Goal: Check status: Check status

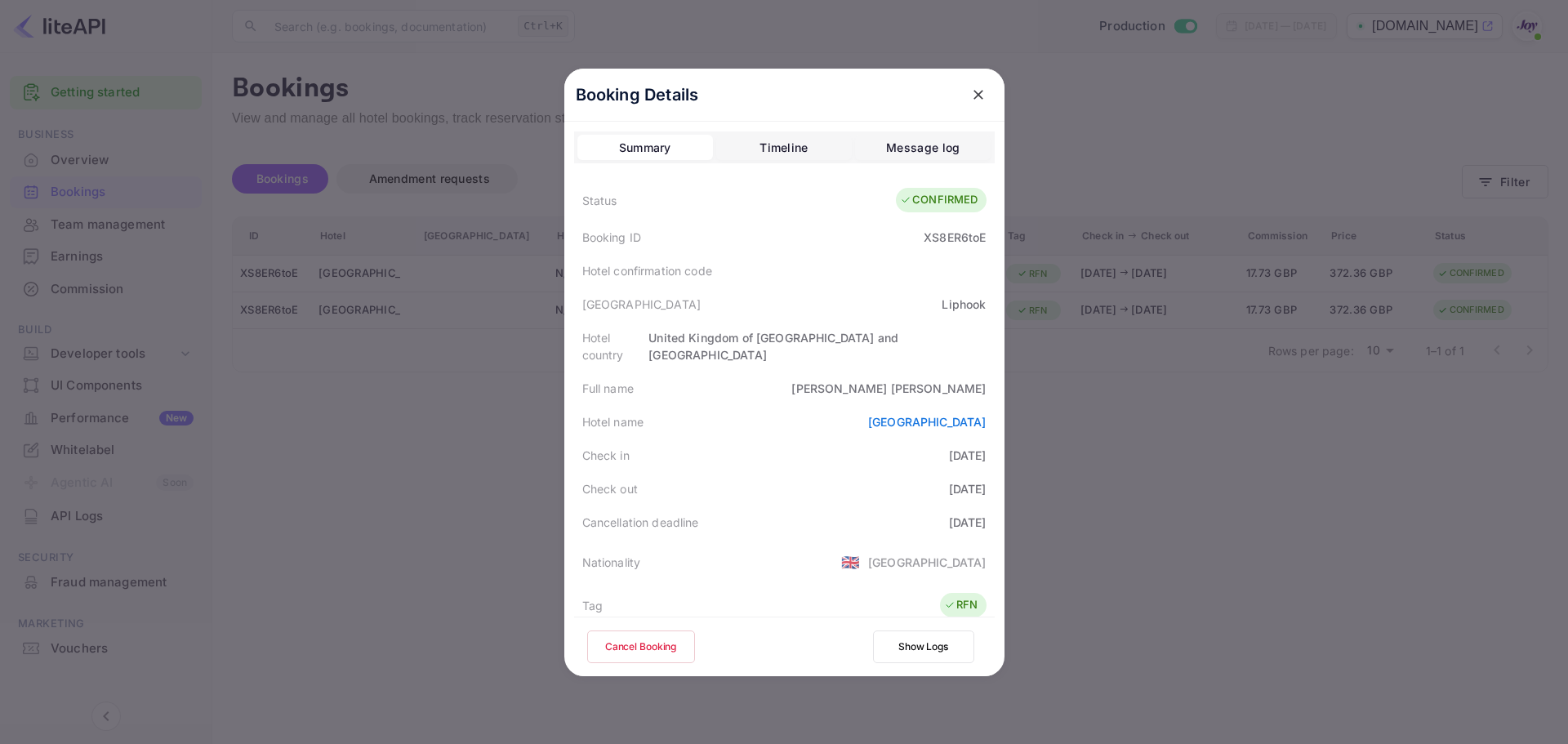
scroll to position [363, 0]
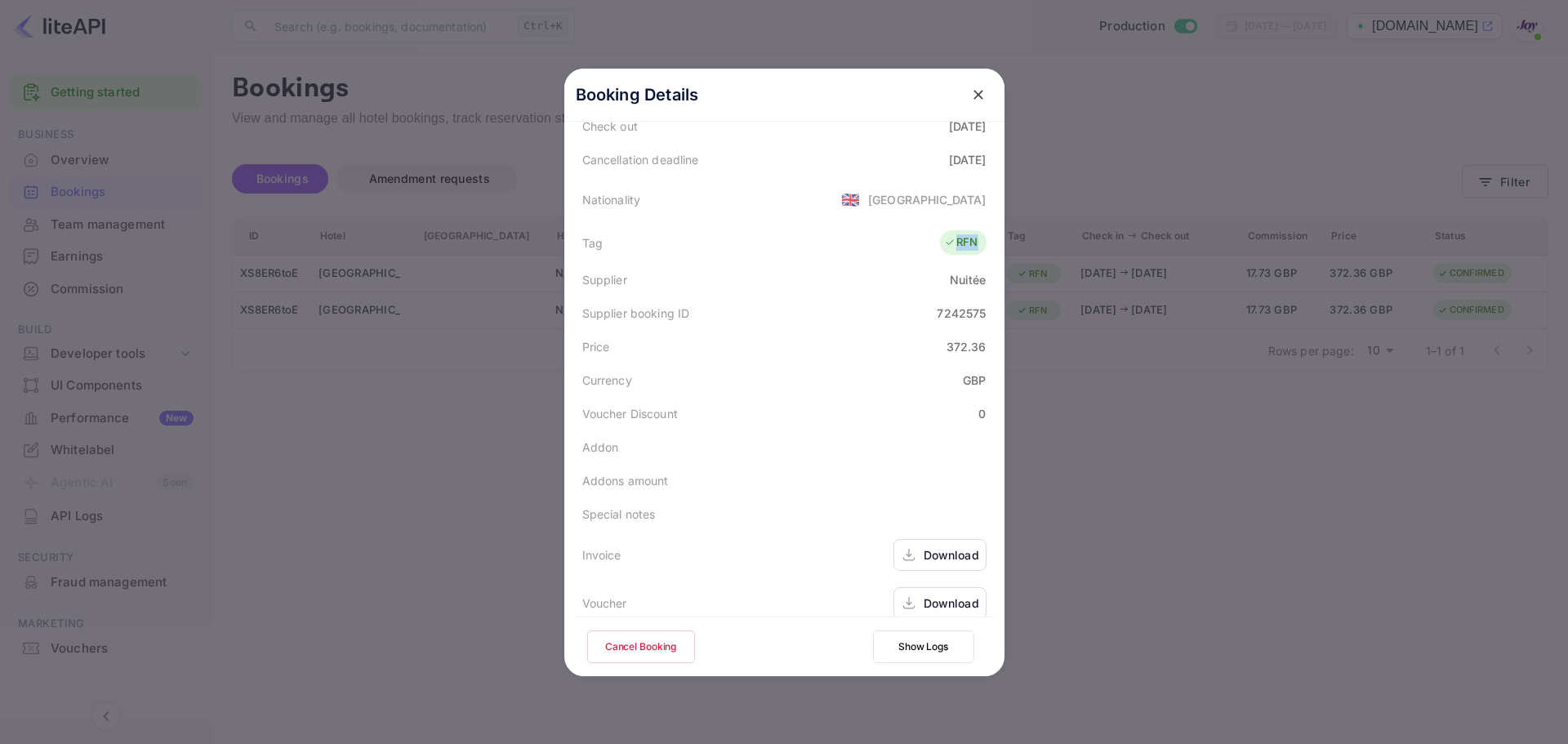
drag, startPoint x: 952, startPoint y: 226, endPoint x: 971, endPoint y: 247, distance: 28.3
click at [1001, 233] on div "Booking Details Summary Timeline Message log Status CONFIRMED Booking ID XS8ER6…" at bounding box center [785, 372] width 440 height 608
click at [896, 244] on div "Tag RFN" at bounding box center [784, 242] width 420 height 41
click at [969, 305] on div "7242575" at bounding box center [961, 313] width 49 height 17
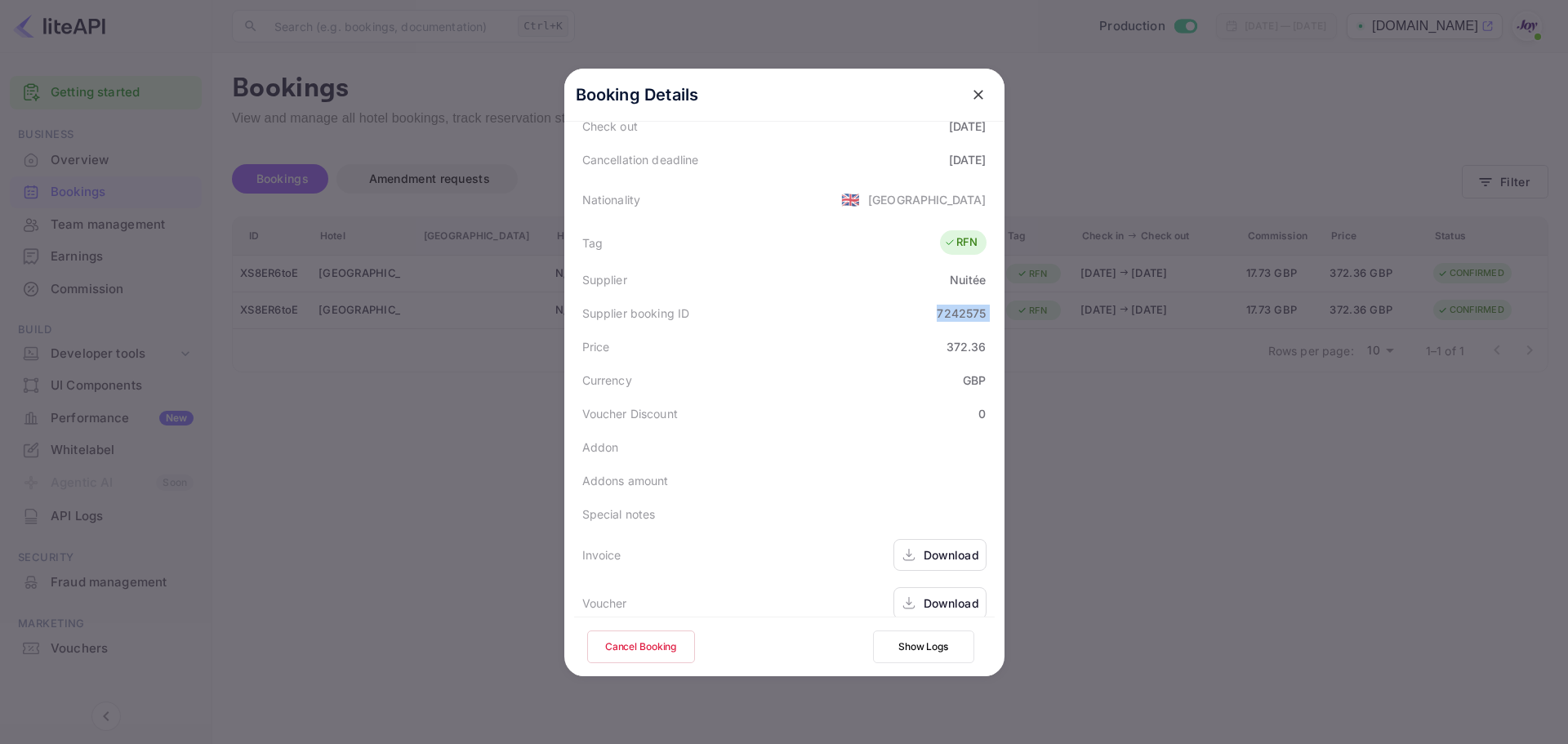
click at [969, 305] on div "7242575" at bounding box center [961, 313] width 49 height 17
copy div "7242575"
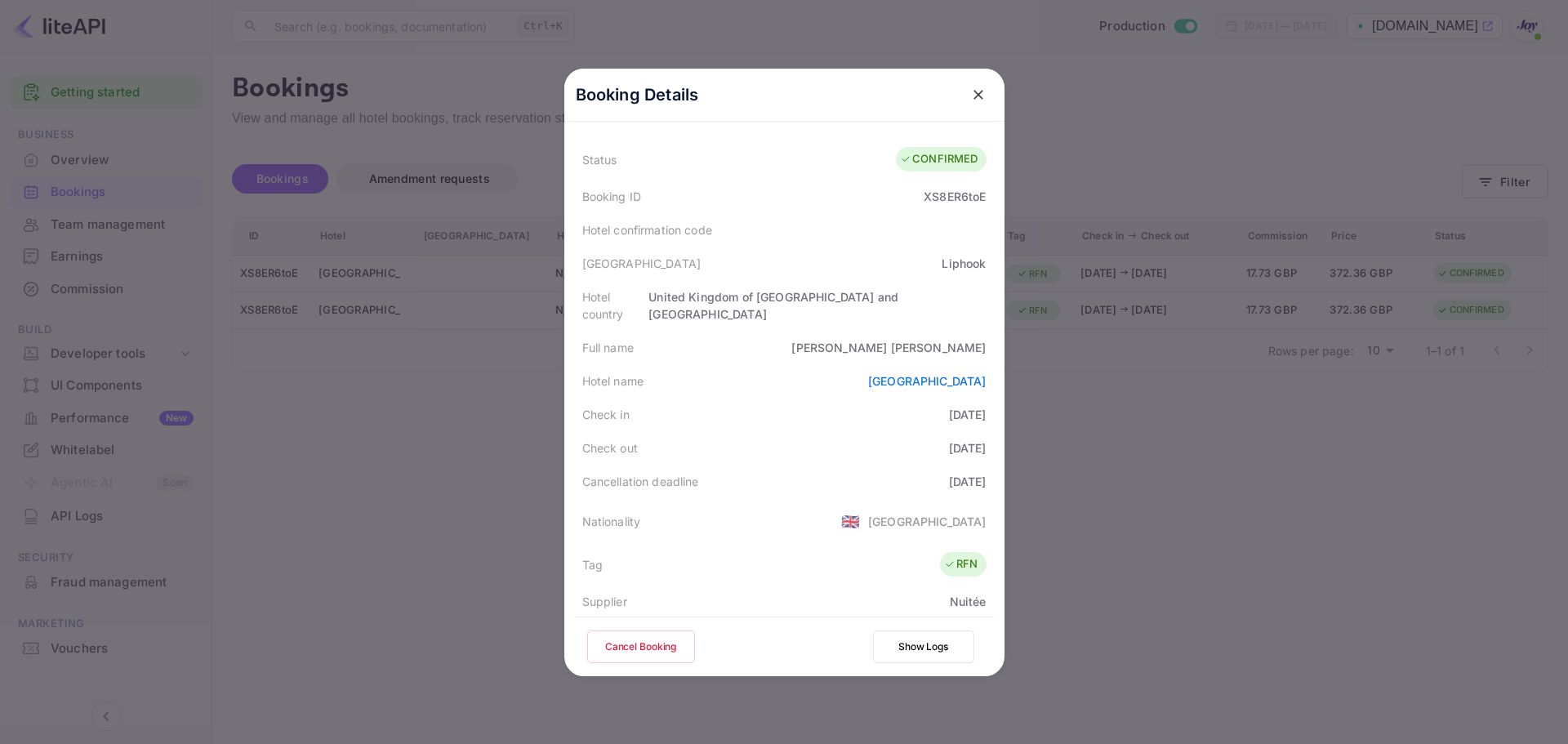
scroll to position [0, 0]
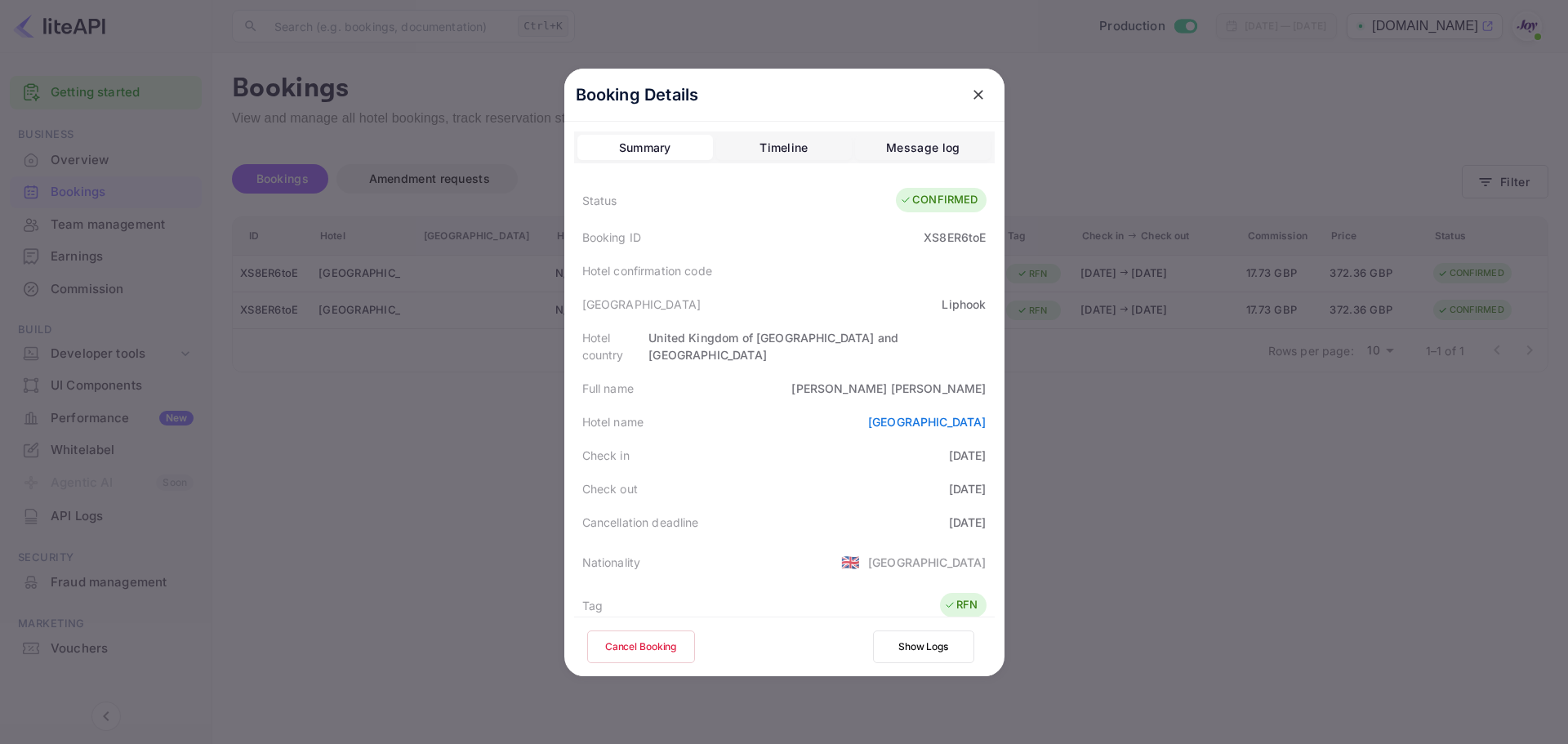
click at [1207, 142] on div at bounding box center [784, 372] width 1568 height 744
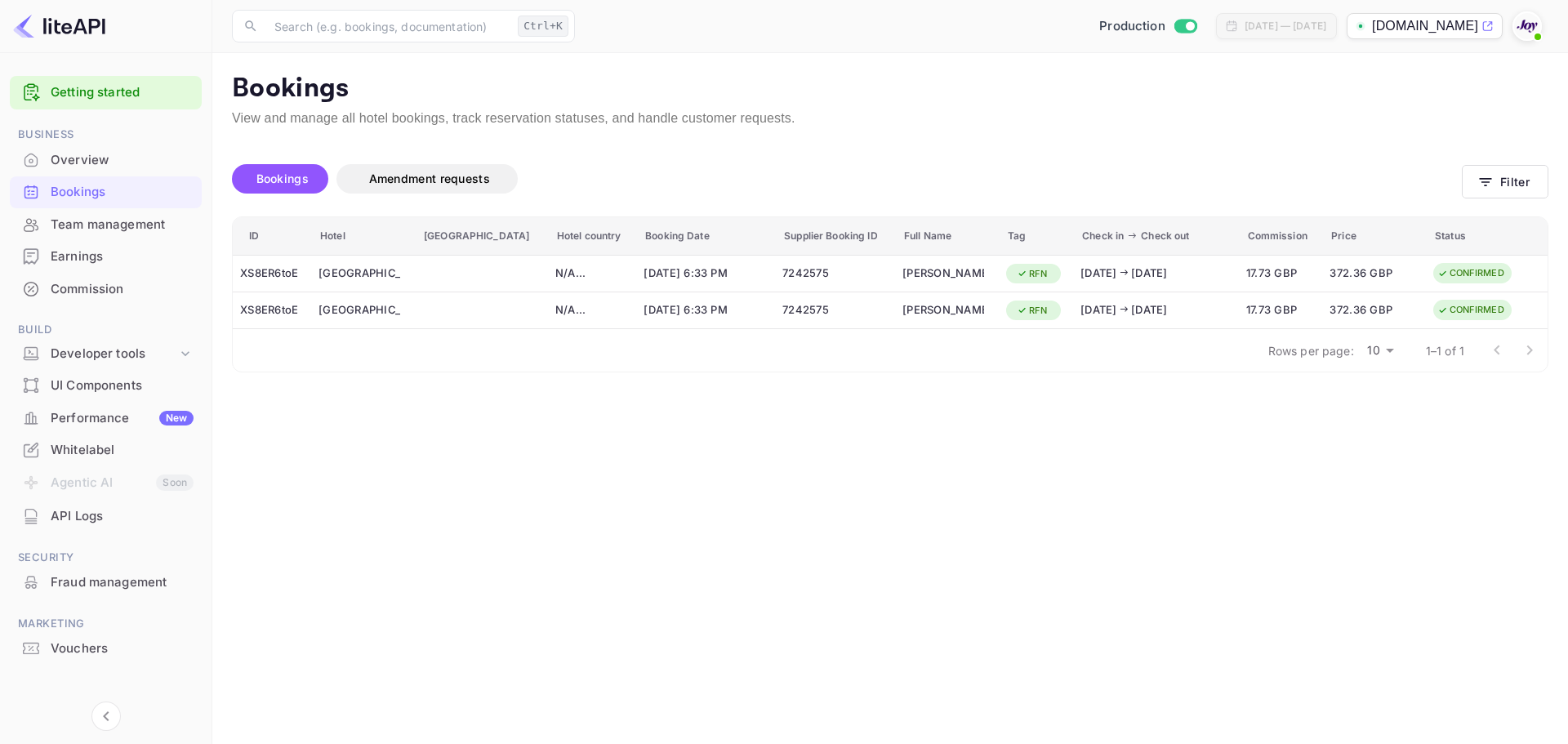
drag, startPoint x: 1344, startPoint y: 501, endPoint x: 1397, endPoint y: 430, distance: 88.6
click at [1513, 173] on button "Filter" at bounding box center [1505, 181] width 86 height 34
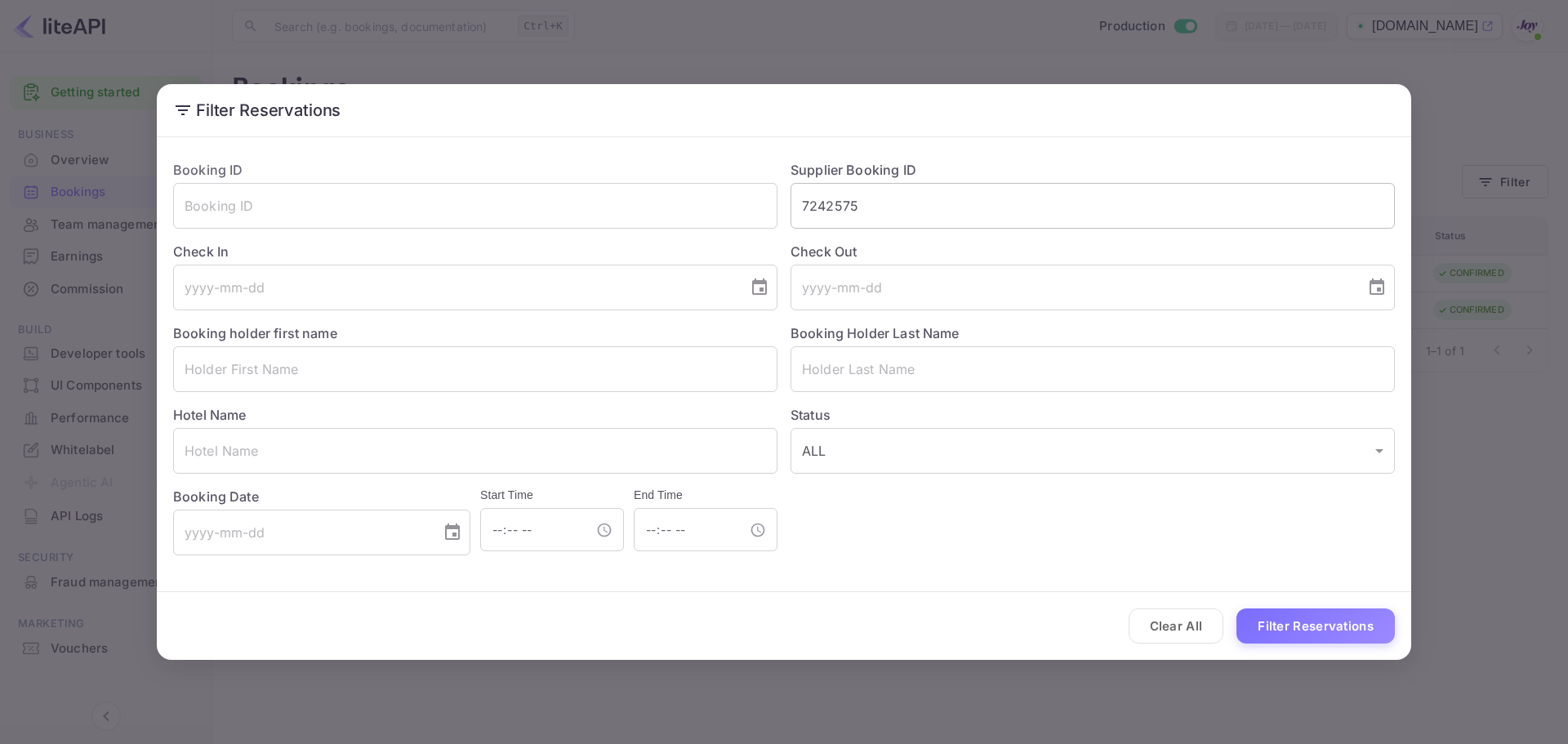
drag, startPoint x: 647, startPoint y: 225, endPoint x: 957, endPoint y: 224, distance: 310.0
click at [648, 225] on input "text" at bounding box center [476, 205] width 604 height 46
click at [958, 224] on input "7242575" at bounding box center [1092, 205] width 604 height 46
click at [1278, 624] on button "Filter Reservations" at bounding box center [1315, 626] width 158 height 35
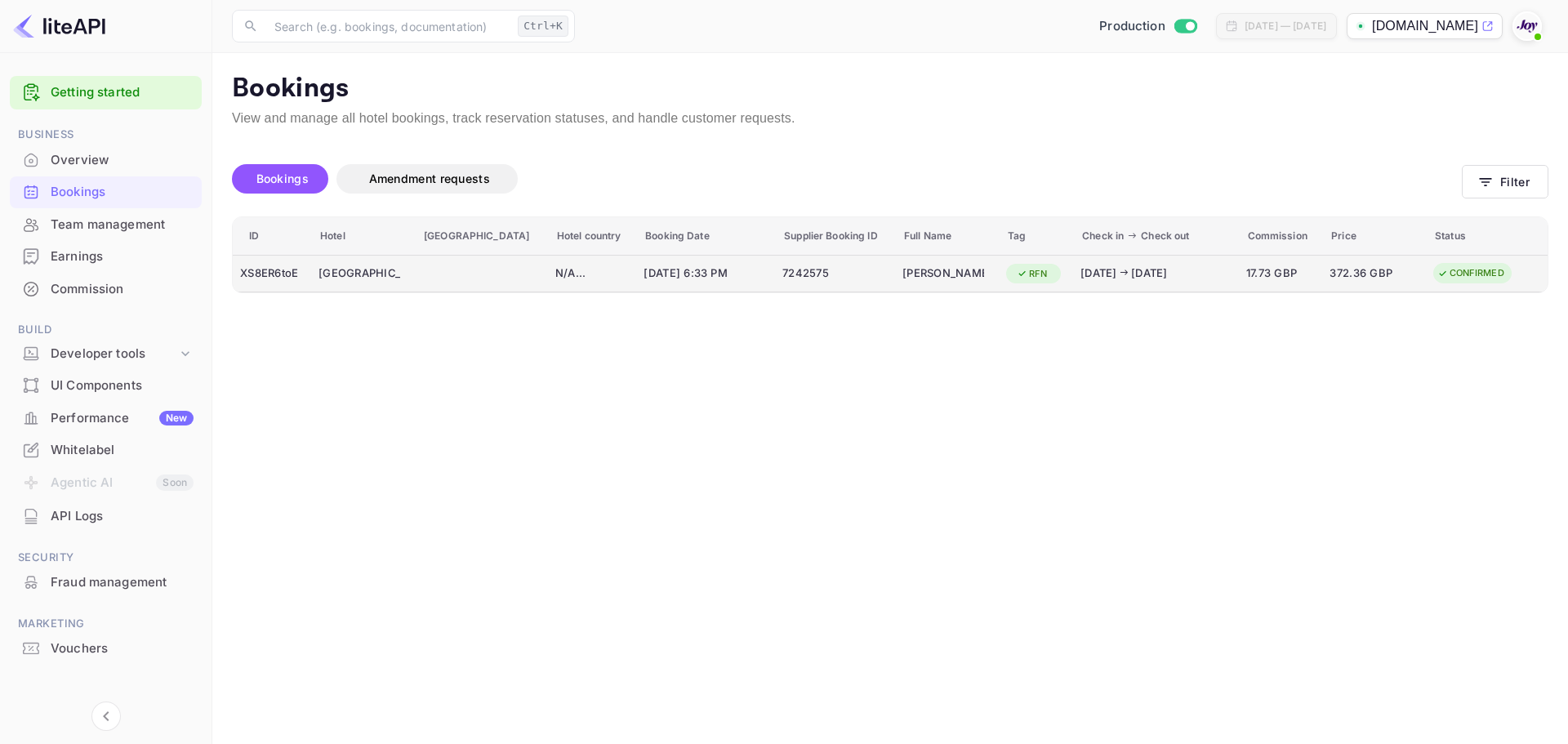
click at [856, 278] on td "7242575" at bounding box center [835, 274] width 120 height 38
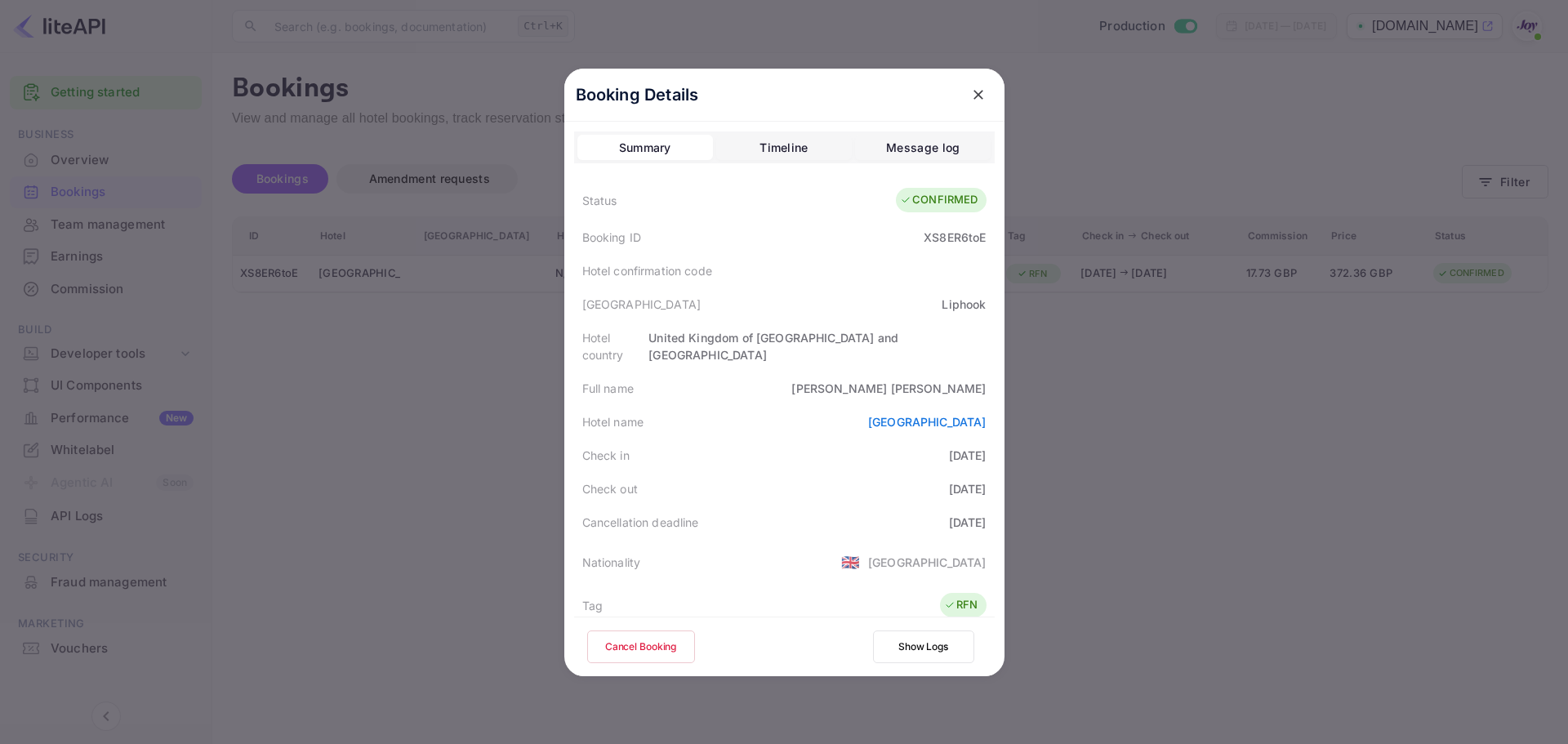
click at [939, 236] on div "XS8ER6toE" at bounding box center [955, 237] width 62 height 17
copy div "XS8ER6toE"
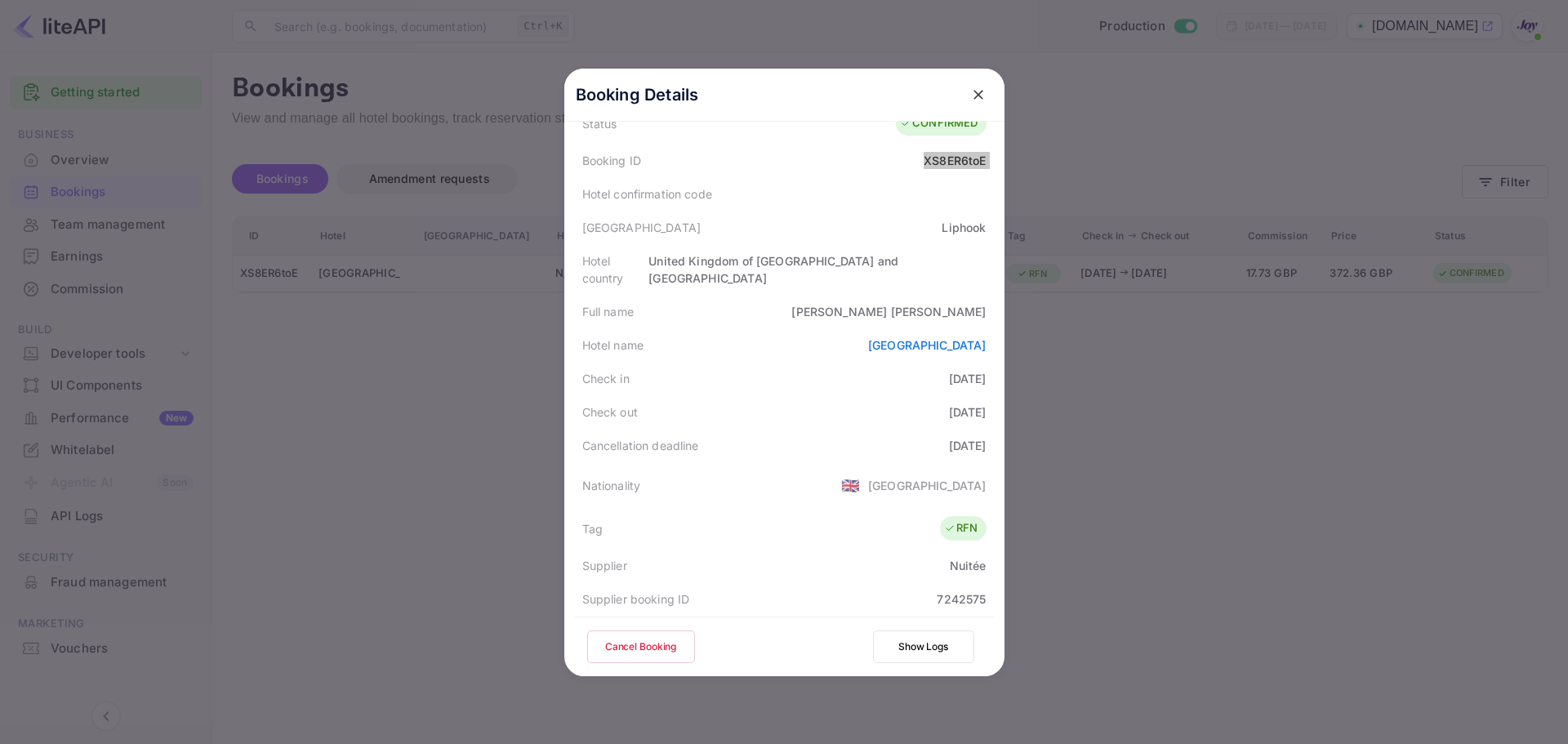
scroll to position [363, 0]
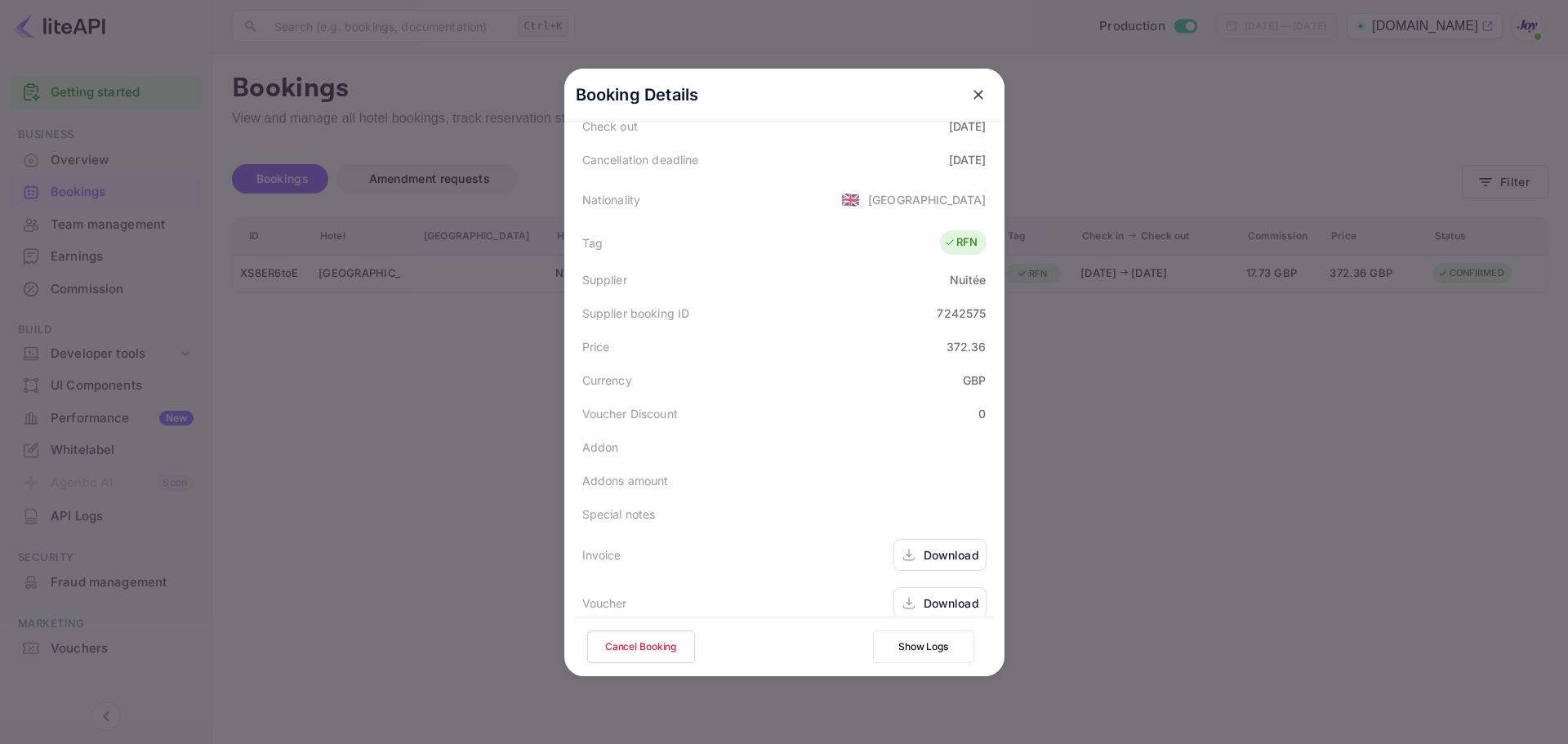
click at [945, 595] on div "Download" at bounding box center [952, 603] width 55 height 17
